Goal: Information Seeking & Learning: Learn about a topic

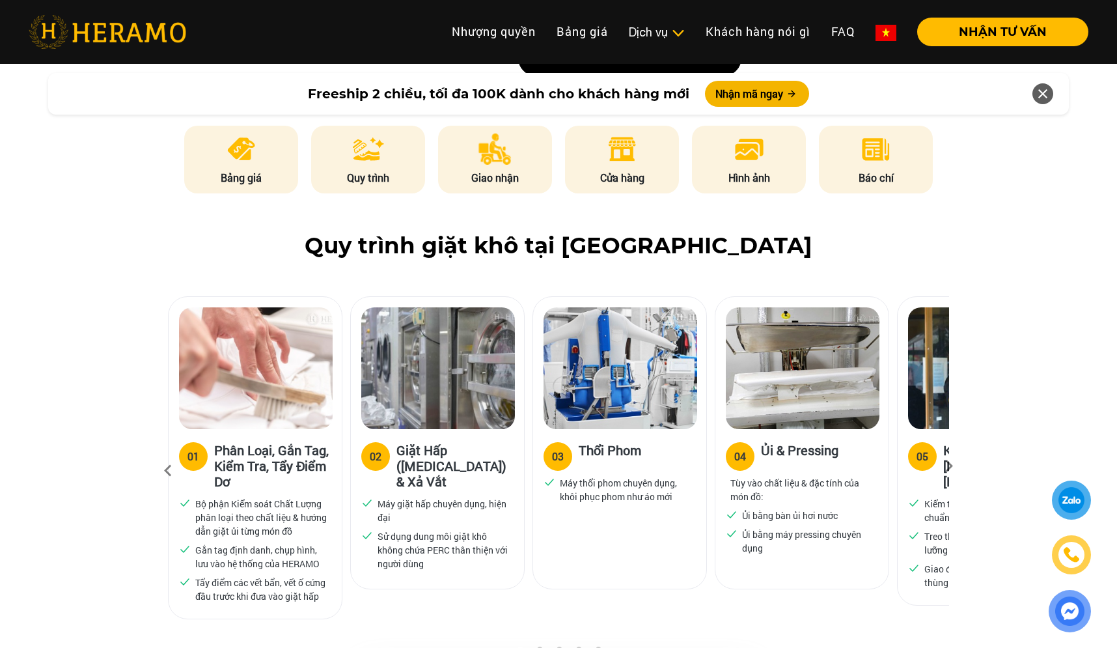
scroll to position [671, 0]
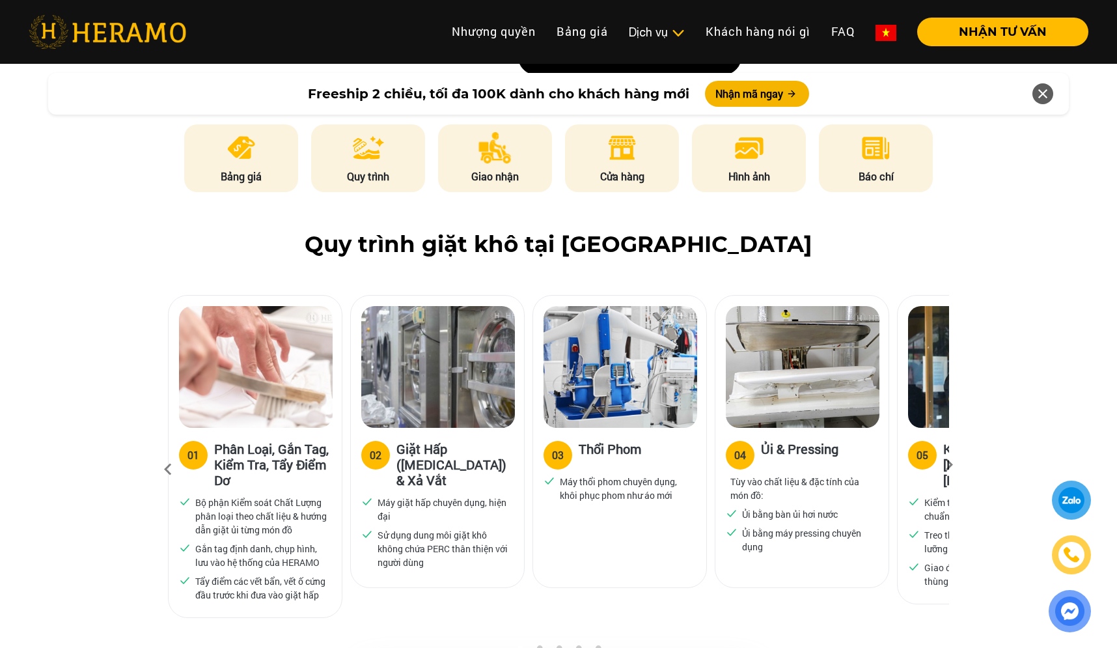
click at [920, 447] on div "05" at bounding box center [922, 455] width 12 height 16
click at [918, 441] on label "05" at bounding box center [922, 455] width 29 height 29
click at [948, 465] on icon at bounding box center [948, 469] width 23 height 8
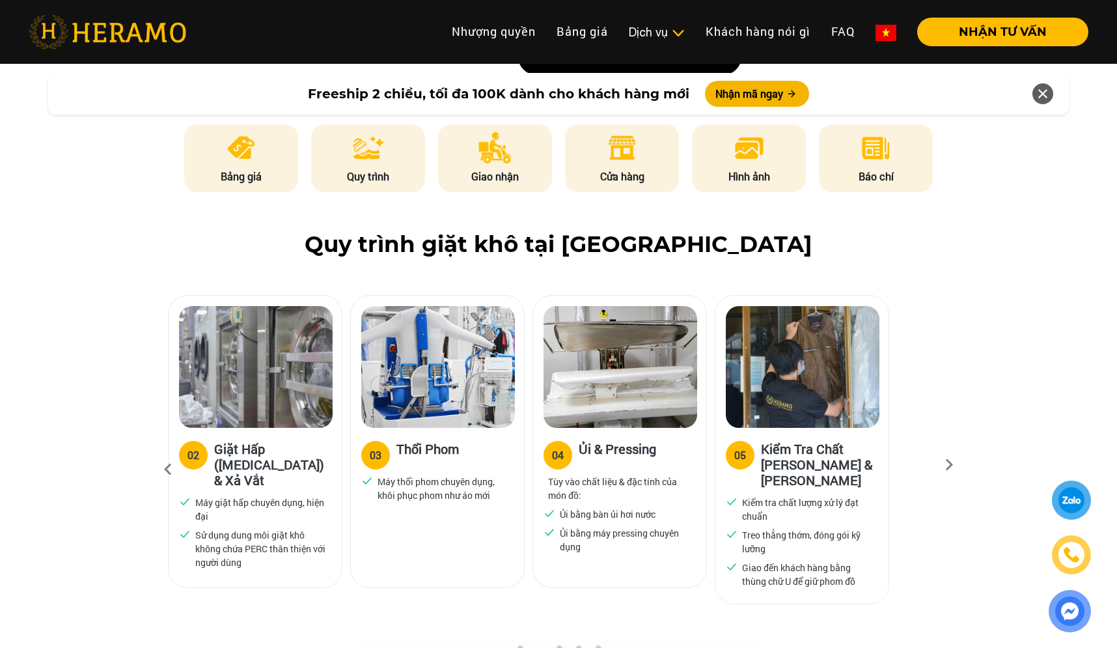
click at [948, 465] on icon at bounding box center [948, 469] width 23 height 8
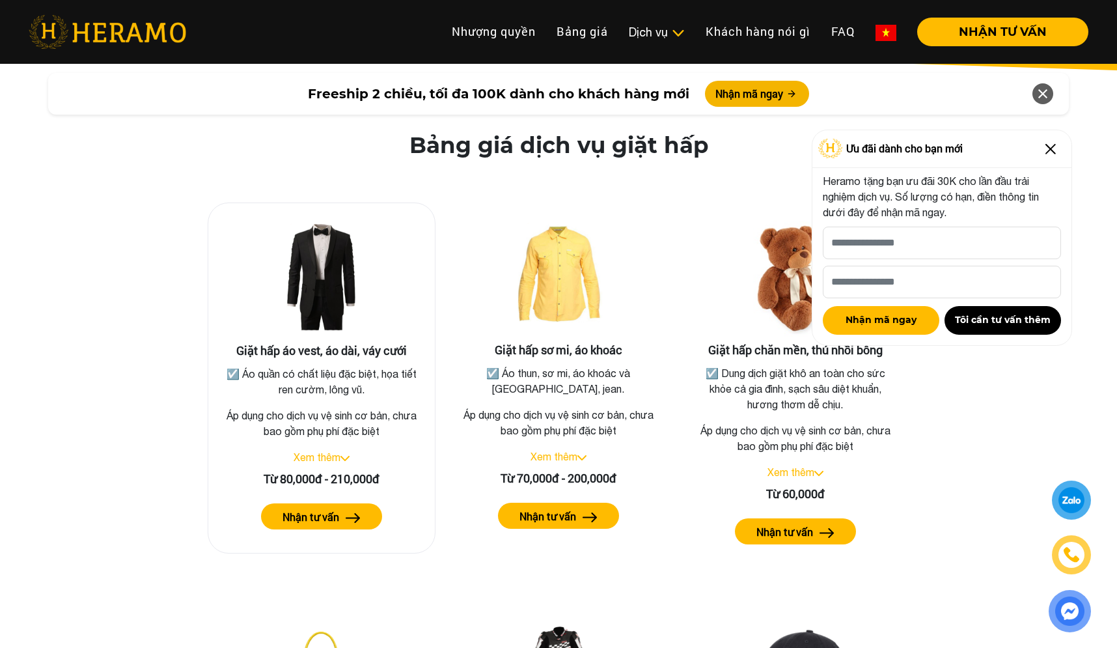
scroll to position [2287, 0]
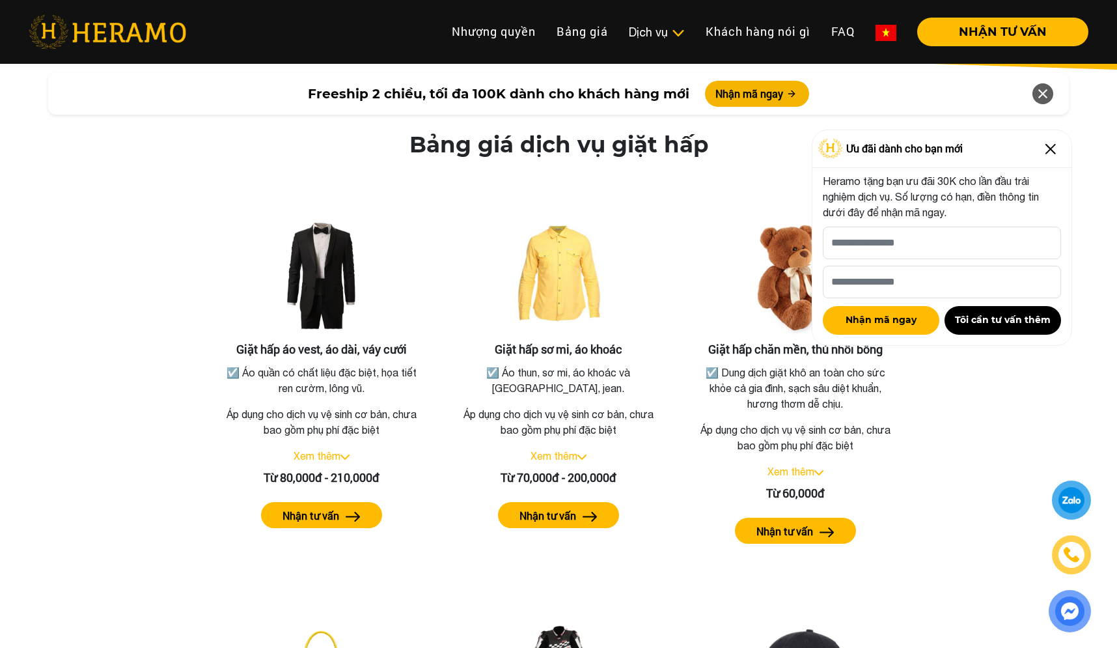
click at [1054, 153] on img at bounding box center [1050, 149] width 21 height 21
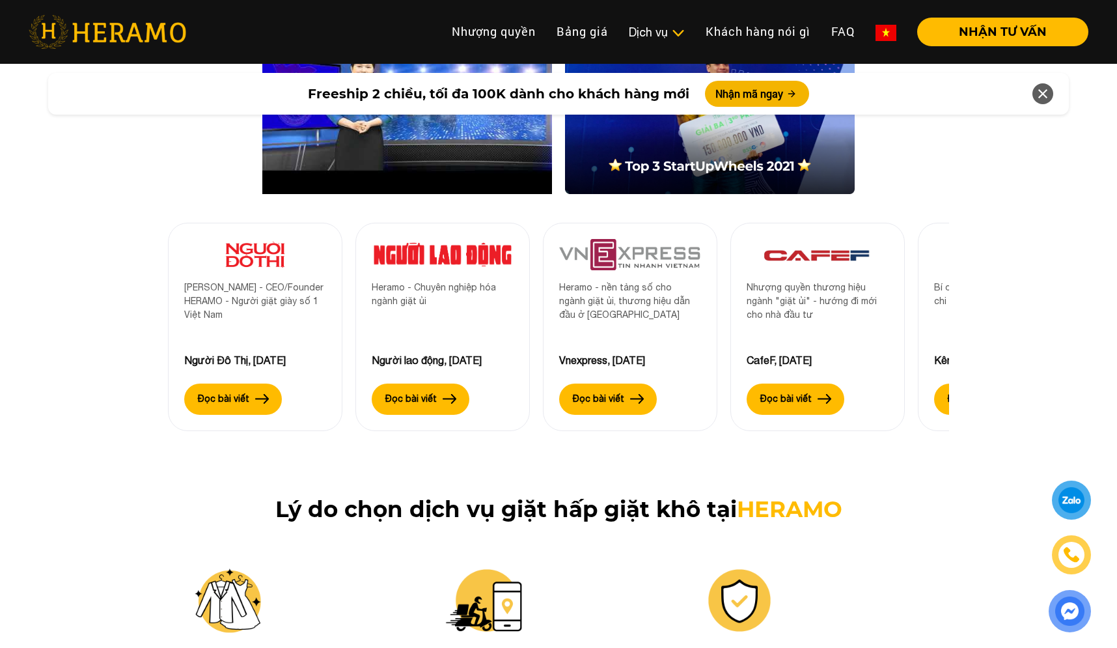
scroll to position [4205, 0]
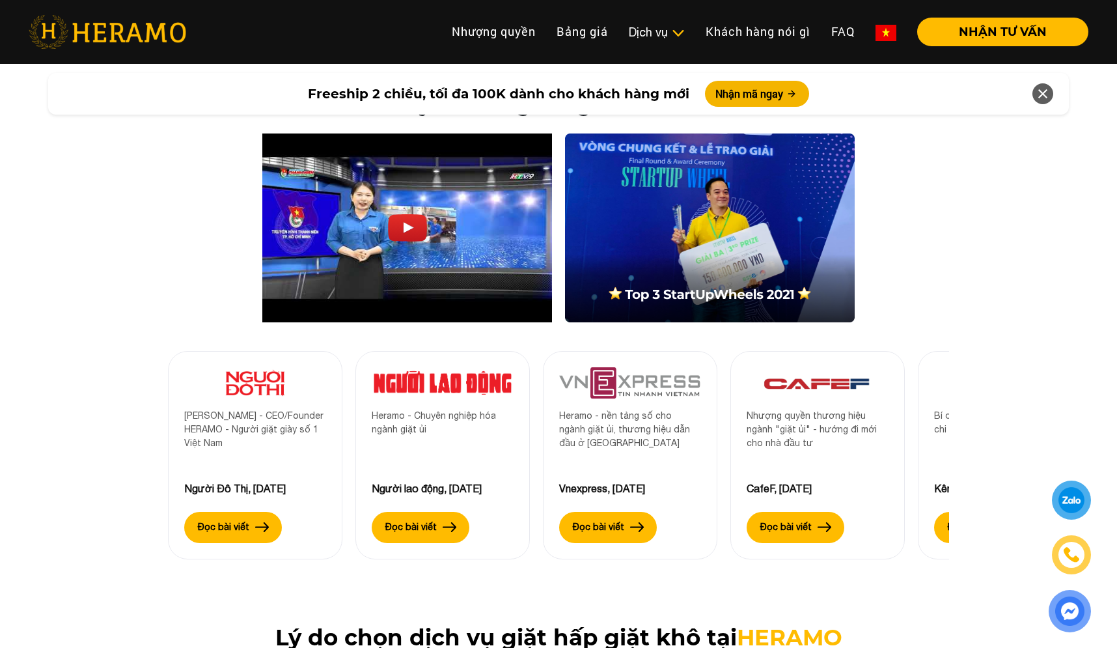
click at [609, 409] on div "Heramo - nền tảng số cho ngành giặt ủi, thương hiệu dẫn đầu ở [GEOGRAPHIC_DATA]" at bounding box center [630, 445] width 142 height 72
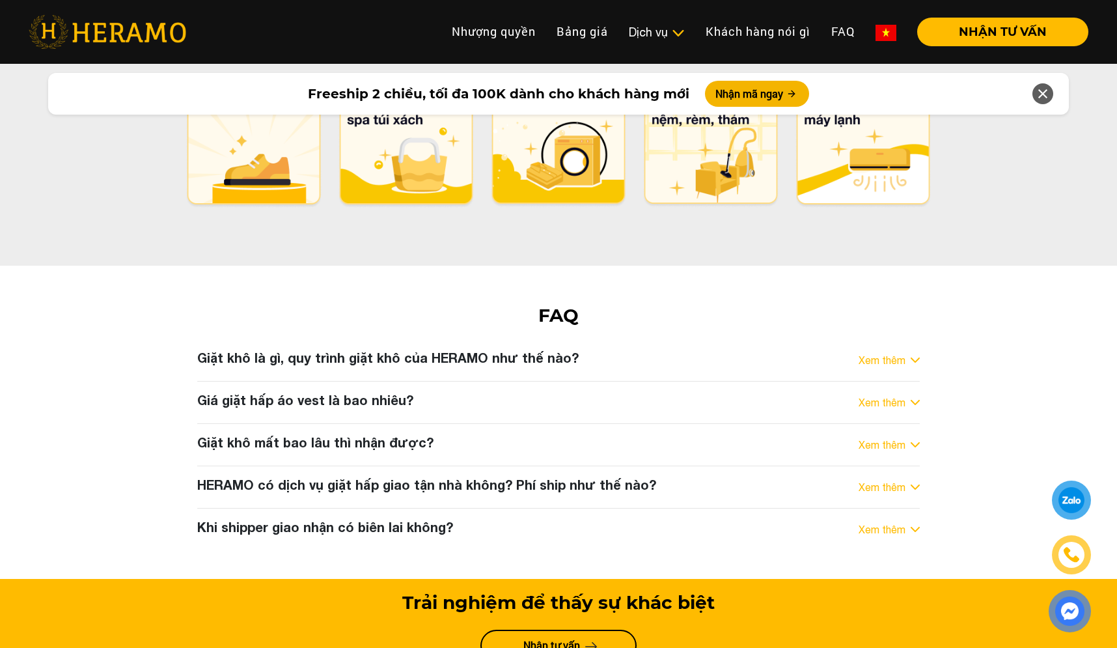
scroll to position [6540, 0]
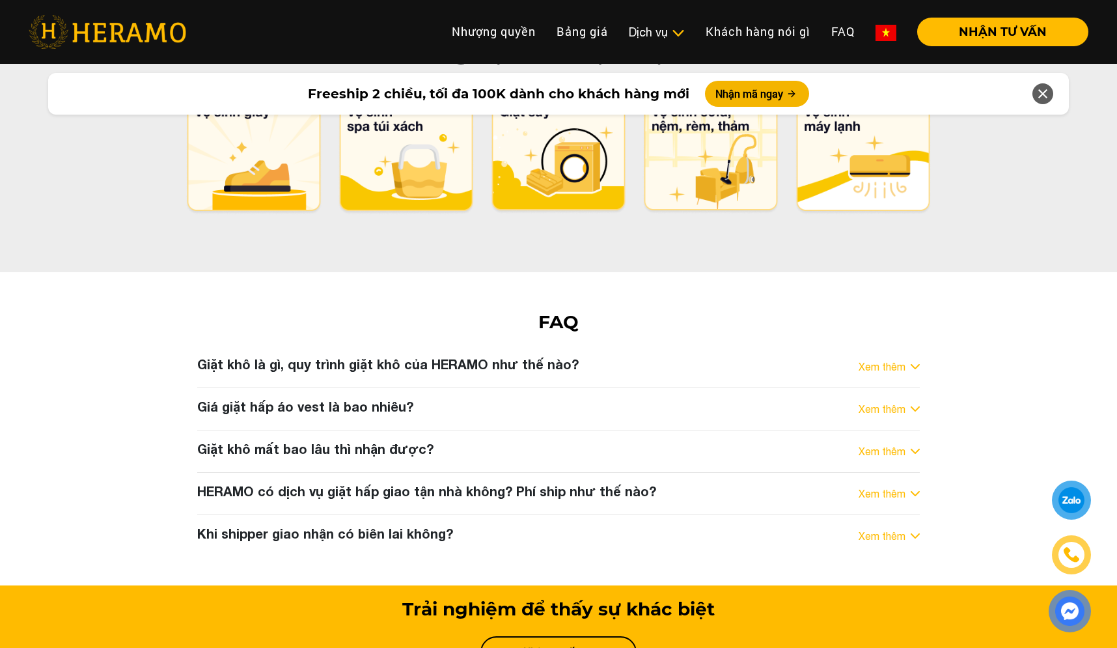
click at [851, 356] on div "Giặt khô là gì, quy trình giặt khô của HERAMO như thế nào? Xem thêm" at bounding box center [558, 366] width 722 height 21
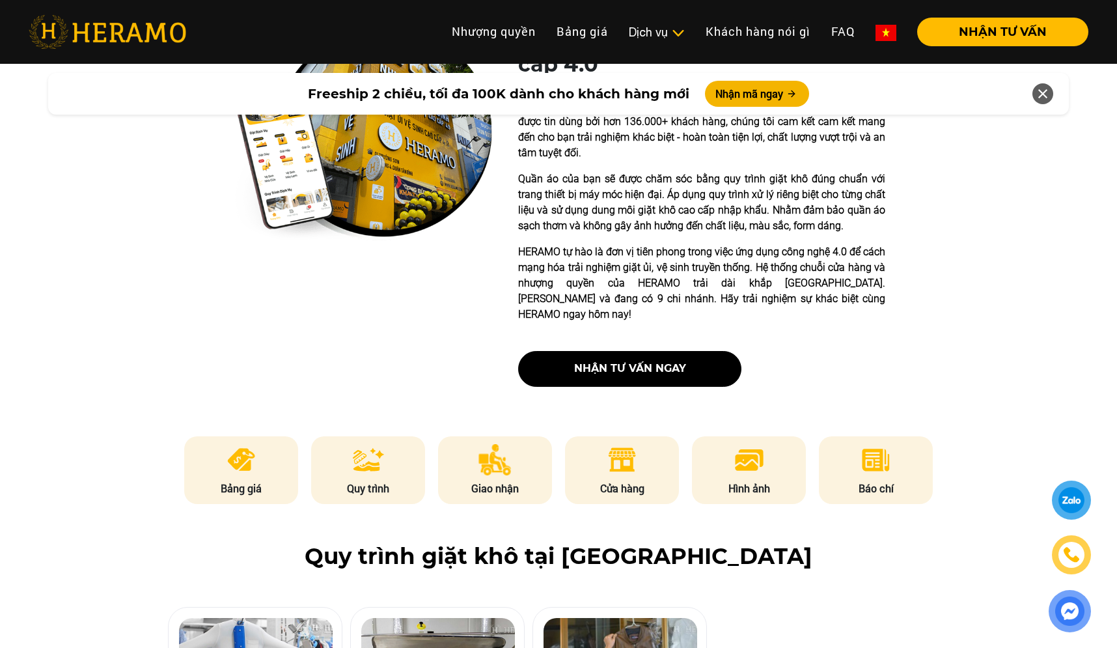
scroll to position [0, 0]
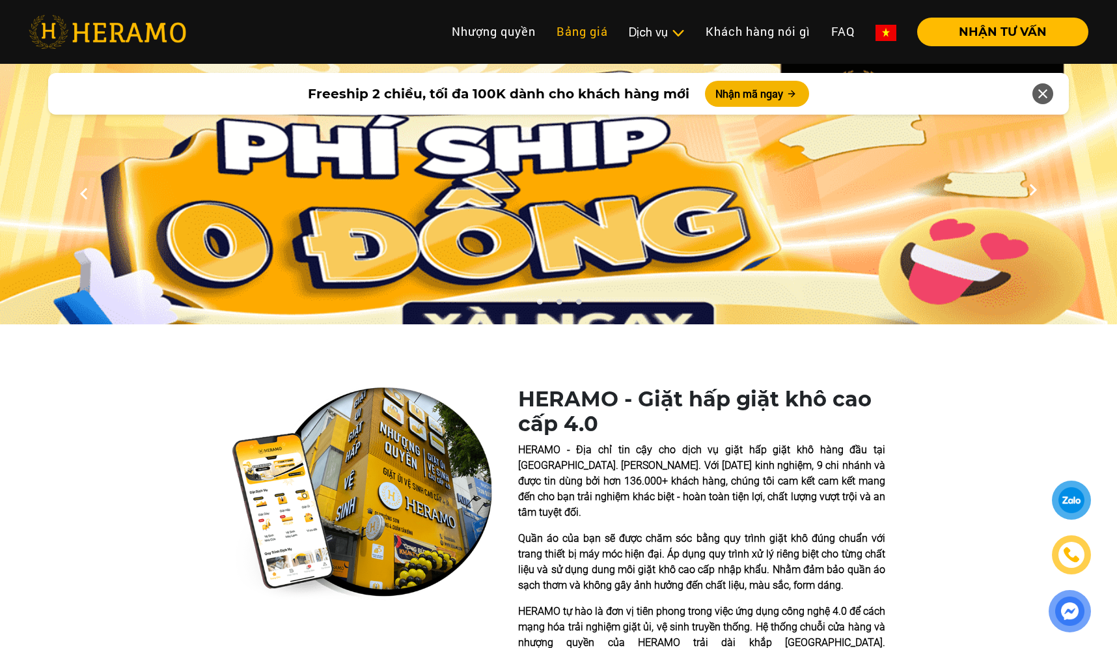
click at [591, 32] on link "Bảng giá" at bounding box center [582, 32] width 72 height 28
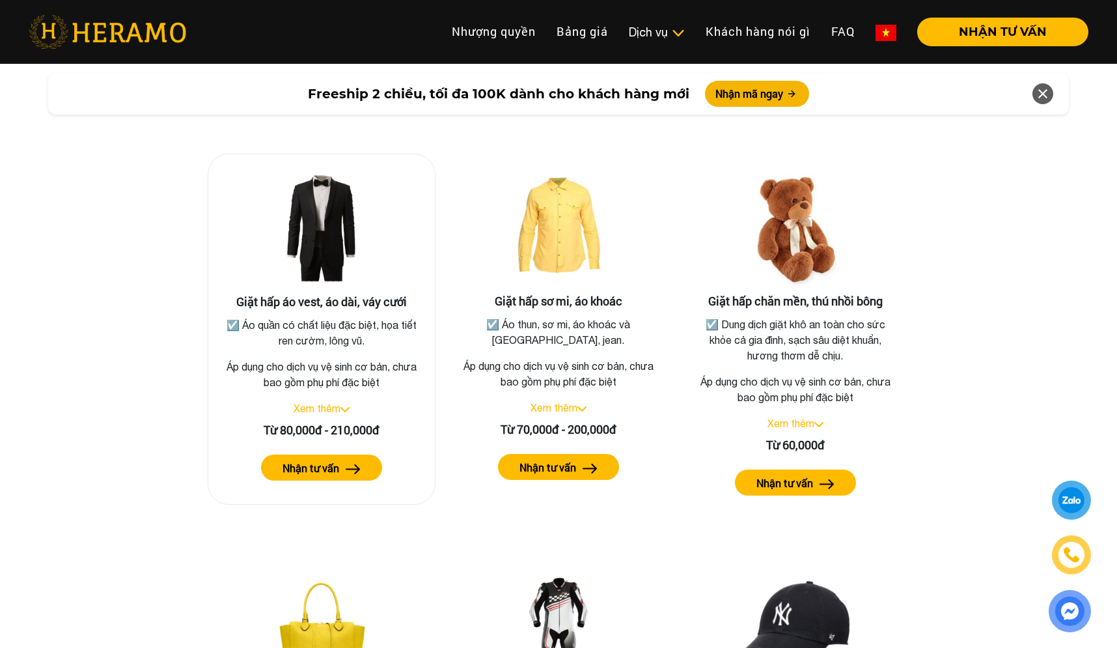
click at [344, 400] on div "Xem thêm" at bounding box center [322, 408] width 206 height 16
click at [347, 407] on img at bounding box center [344, 409] width 9 height 5
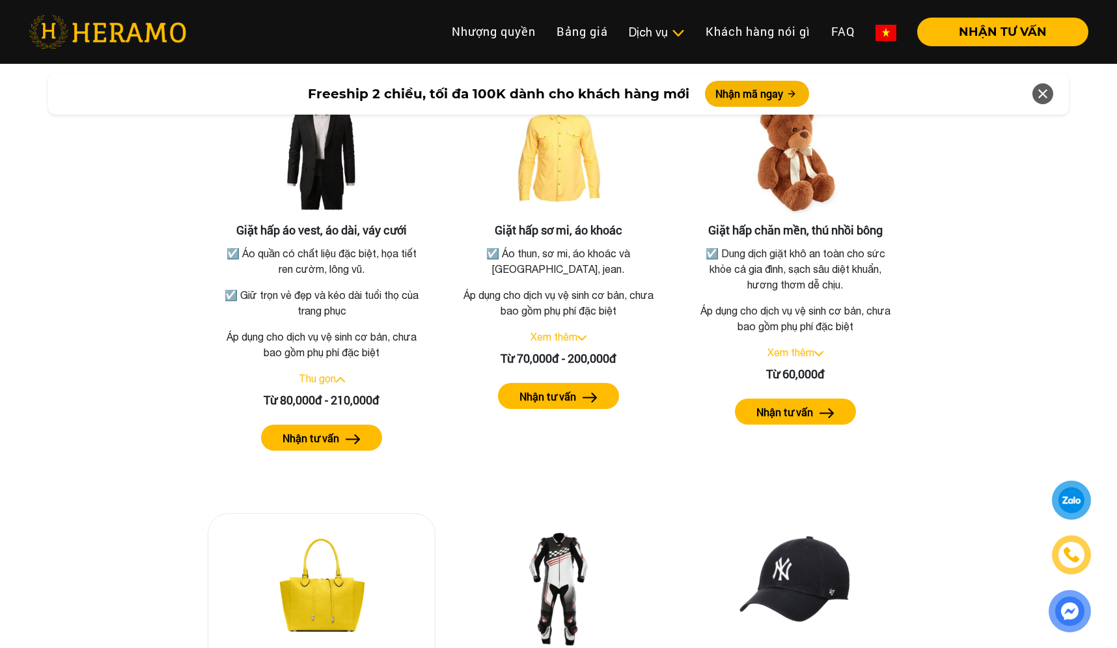
scroll to position [2405, 0]
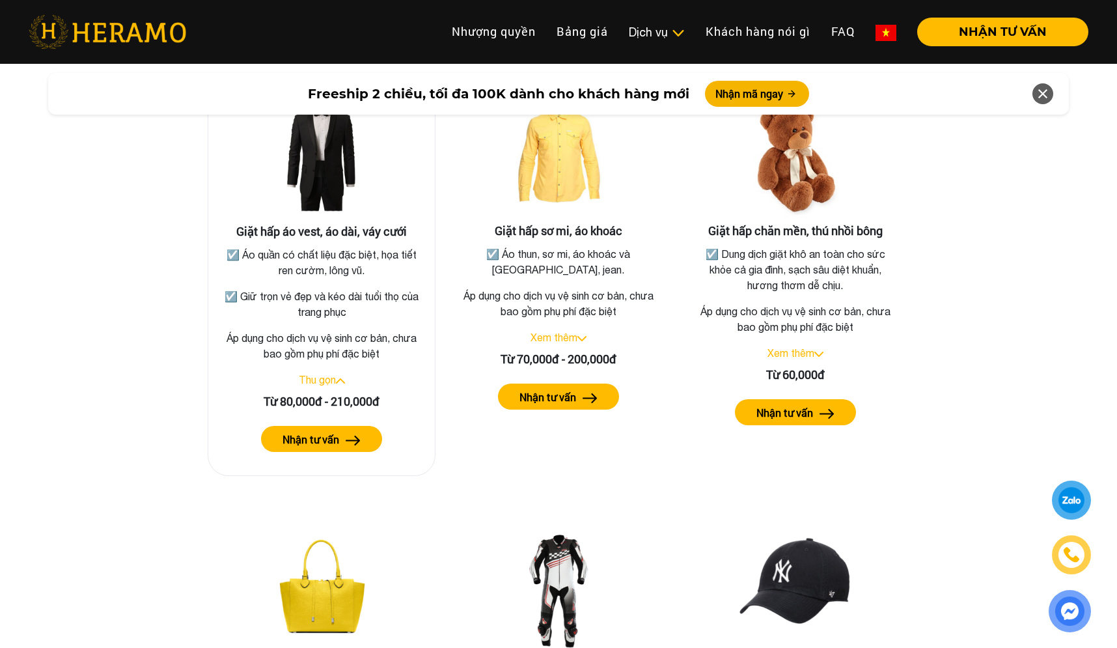
click at [329, 432] on label "Nhận tư vấn" at bounding box center [310, 440] width 57 height 16
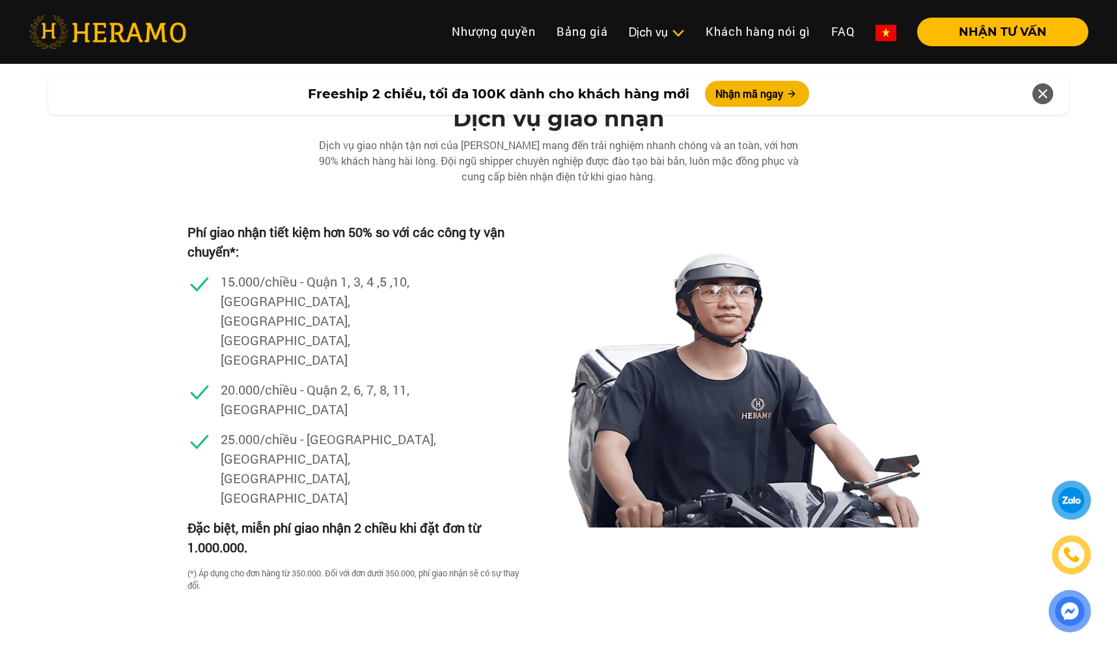
scroll to position [3685, 0]
